Goal: Communication & Community: Participate in discussion

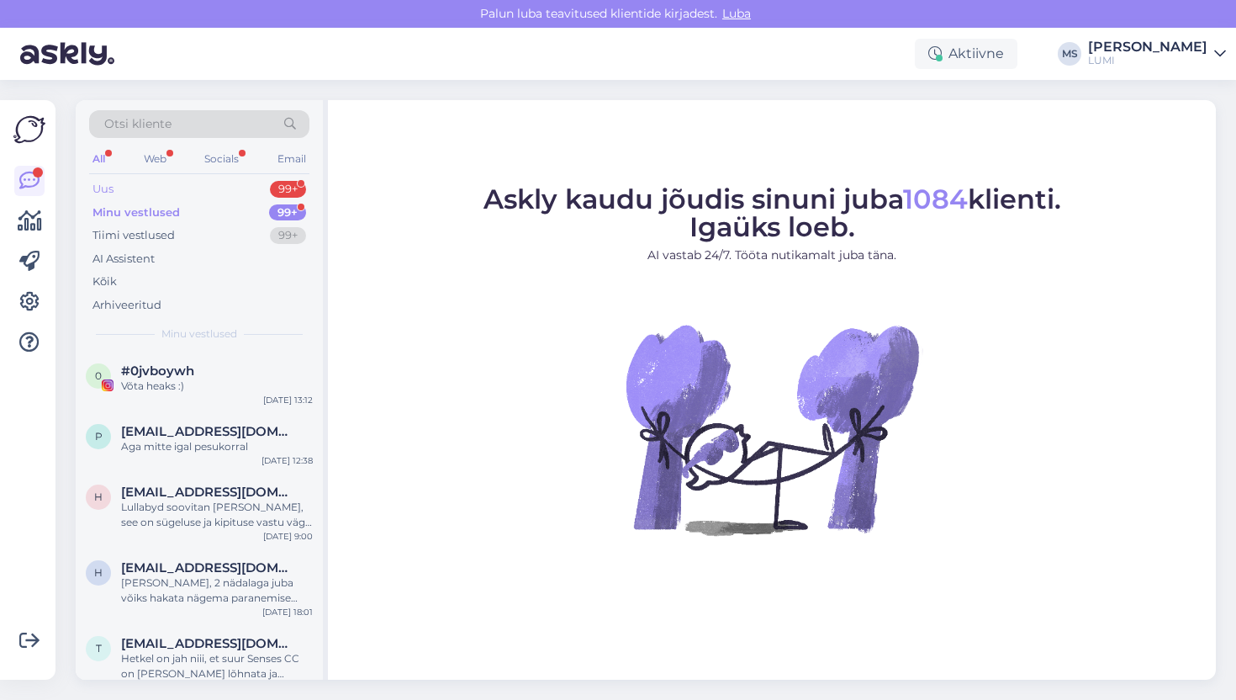
click at [185, 193] on div "Uus 99+" at bounding box center [199, 189] width 220 height 24
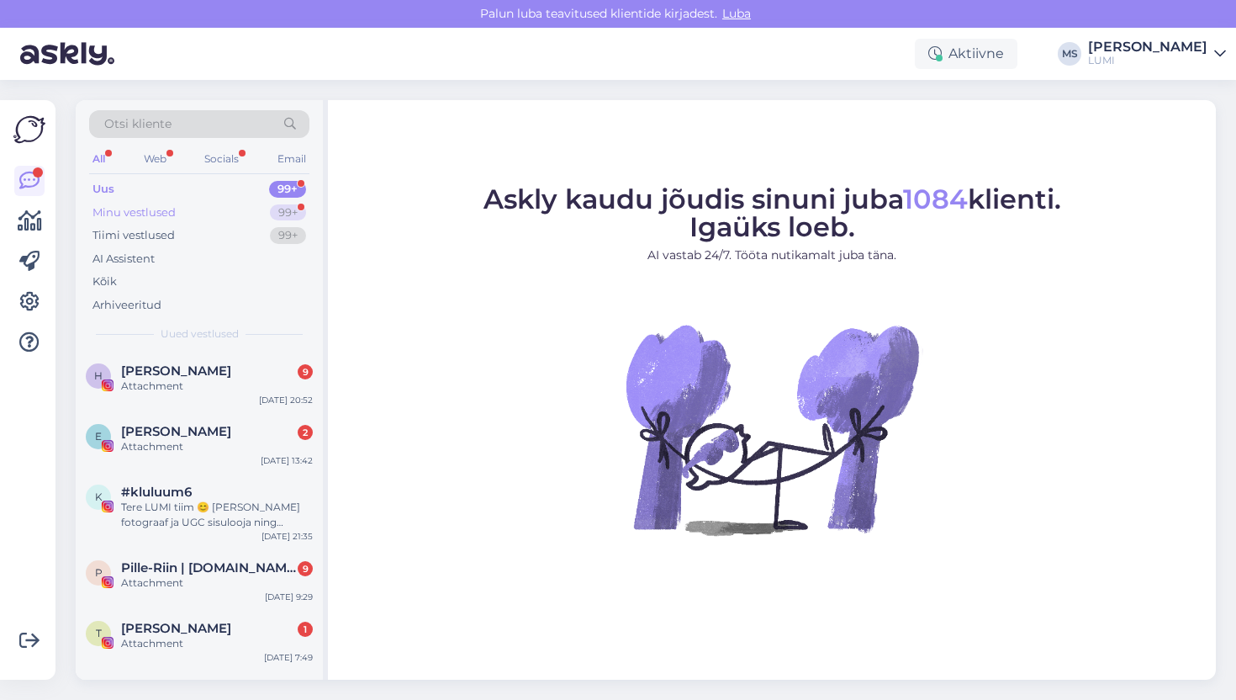
click at [137, 209] on div "Minu vestlused" at bounding box center [133, 212] width 83 height 17
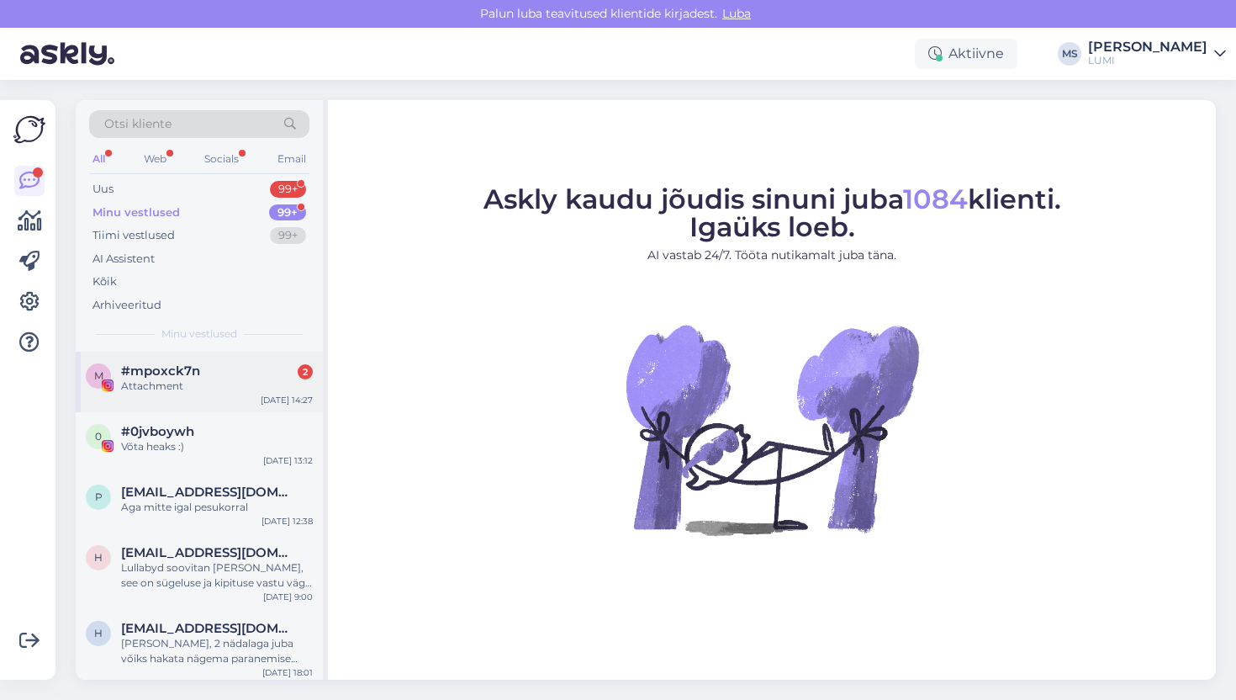
click at [225, 369] on div "#mpoxck7n 2" at bounding box center [217, 370] width 192 height 15
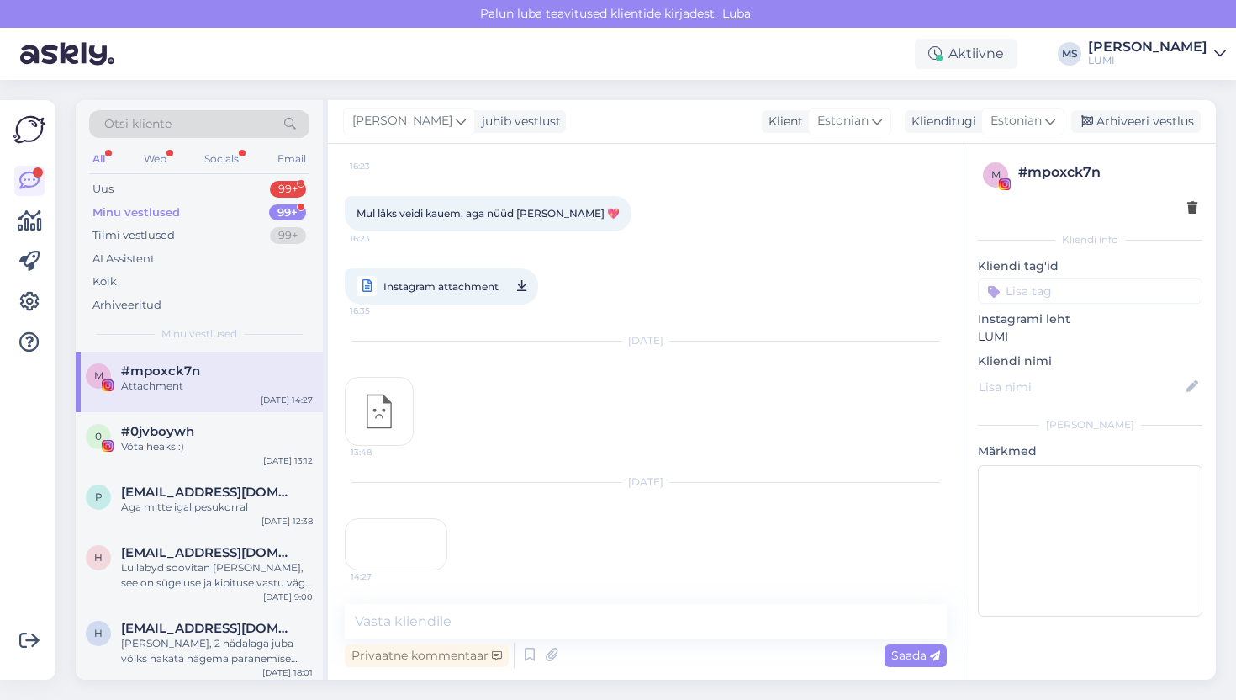
scroll to position [3259, 0]
click at [380, 518] on div "14:27" at bounding box center [396, 544] width 103 height 52
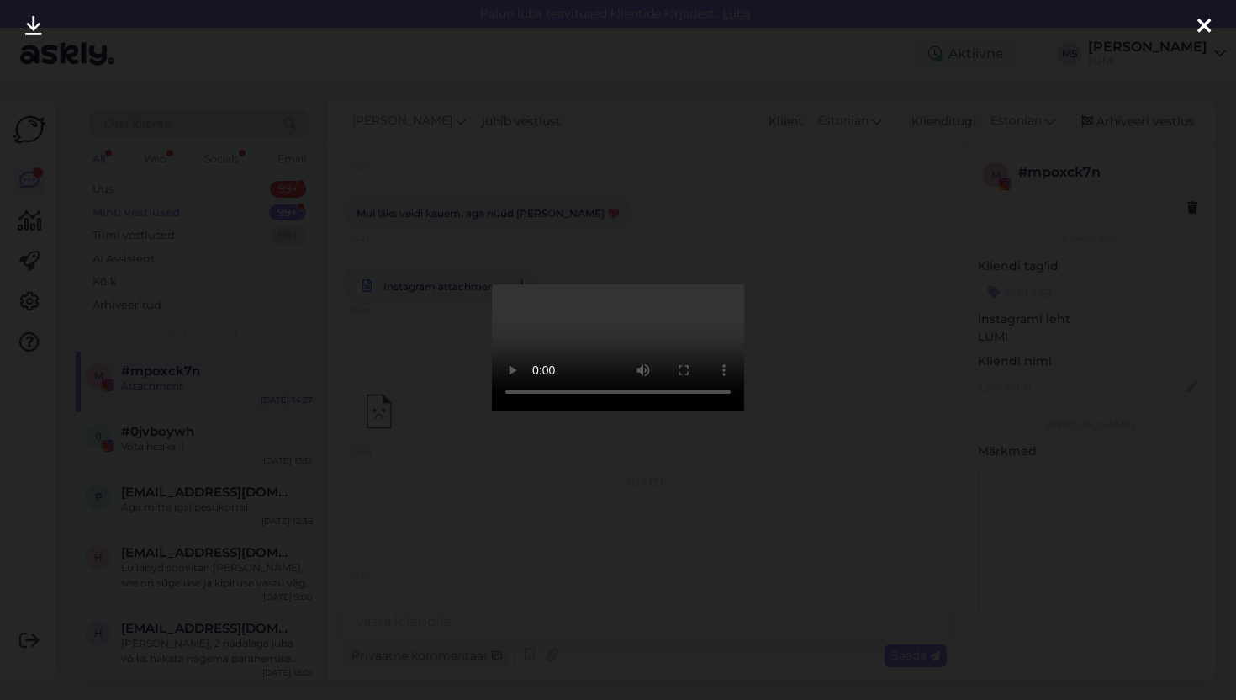
click at [1202, 29] on icon at bounding box center [1203, 27] width 13 height 22
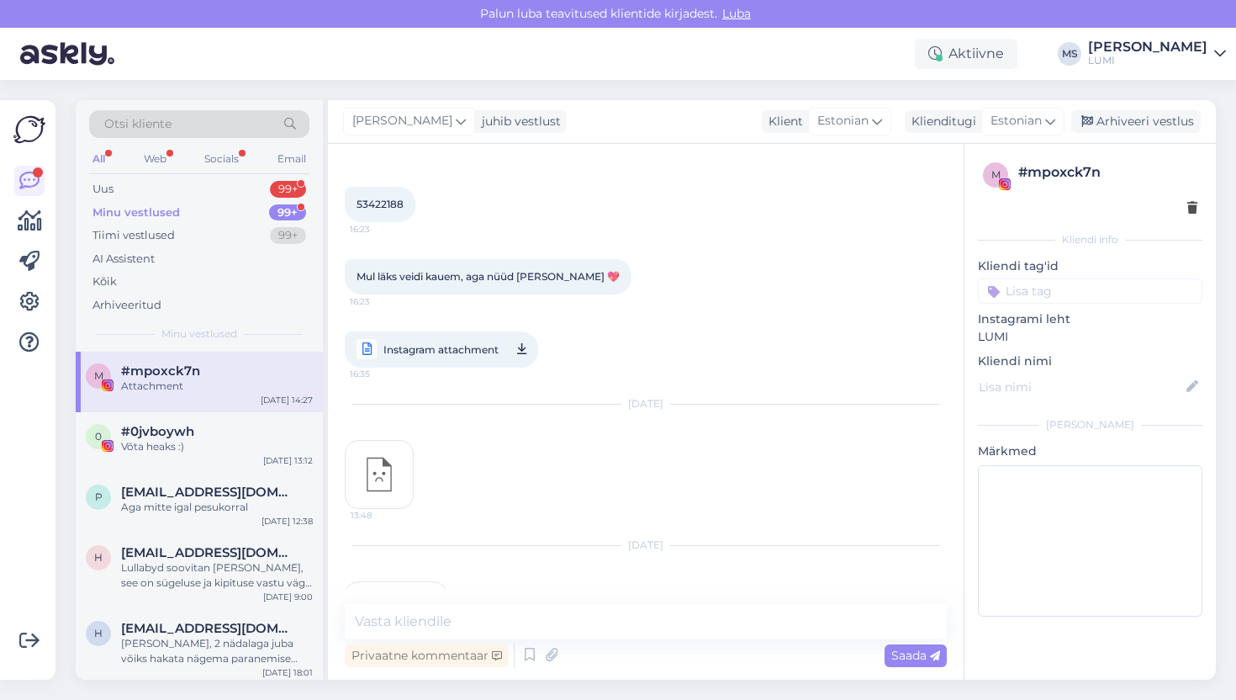
scroll to position [3135, 0]
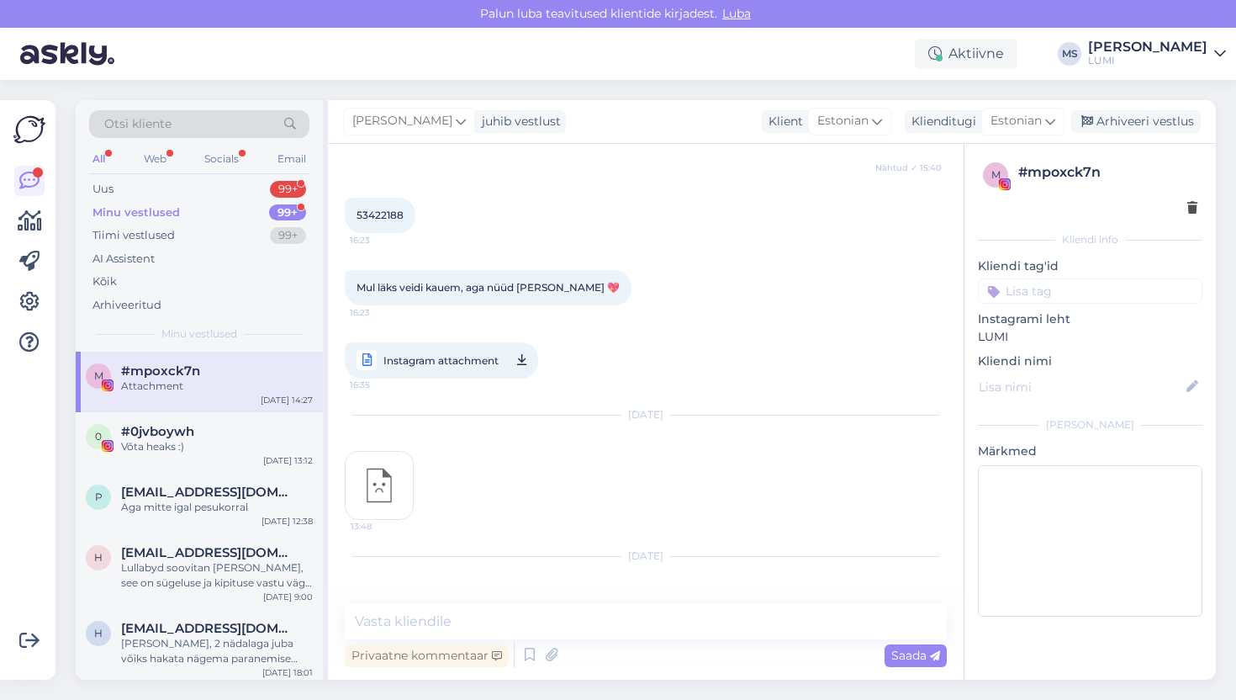
click at [396, 452] on img at bounding box center [379, 485] width 67 height 67
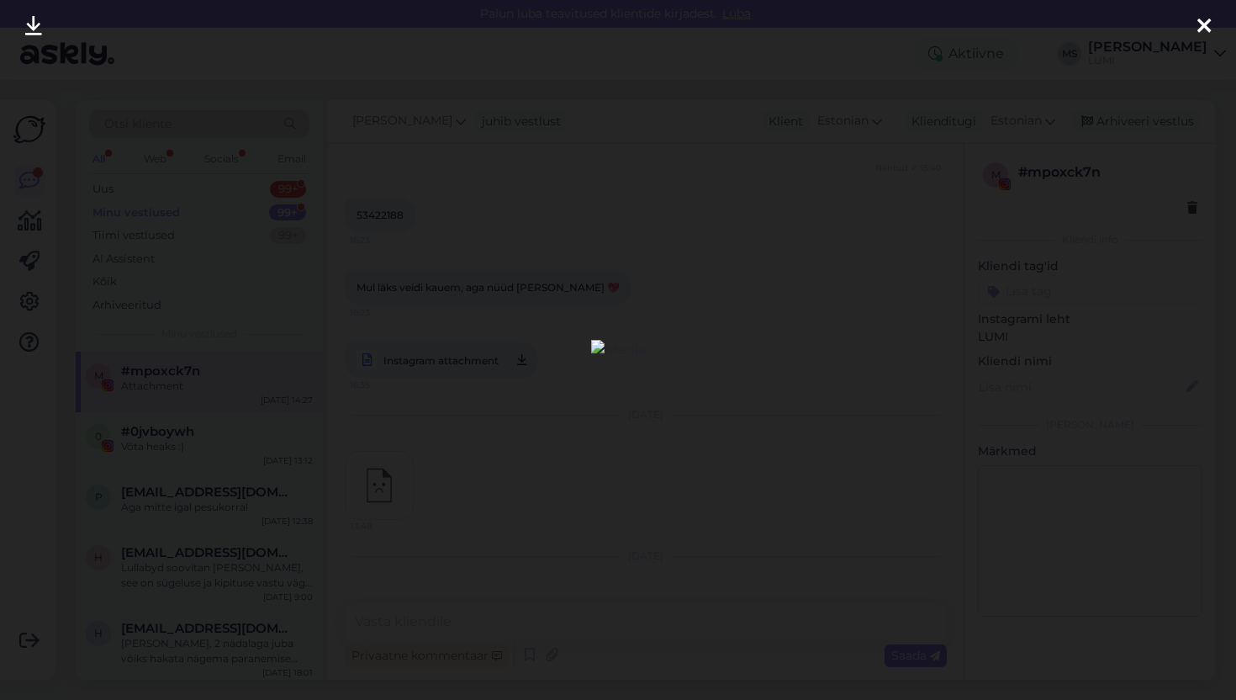
click at [1199, 31] on icon at bounding box center [1203, 27] width 13 height 22
